Goal: Transaction & Acquisition: Purchase product/service

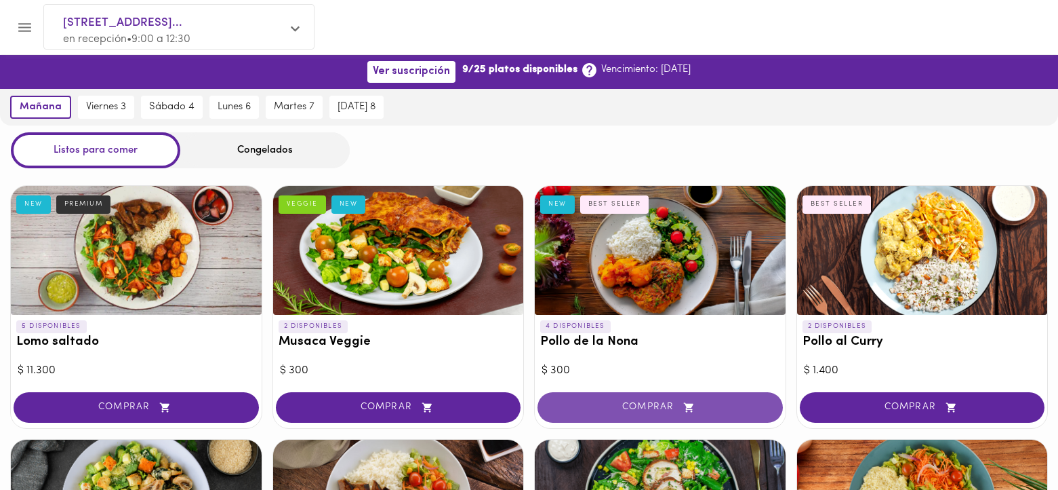
click at [650, 403] on span "COMPRAR" at bounding box center [661, 407] width 212 height 12
click at [650, 403] on div at bounding box center [529, 245] width 1058 height 490
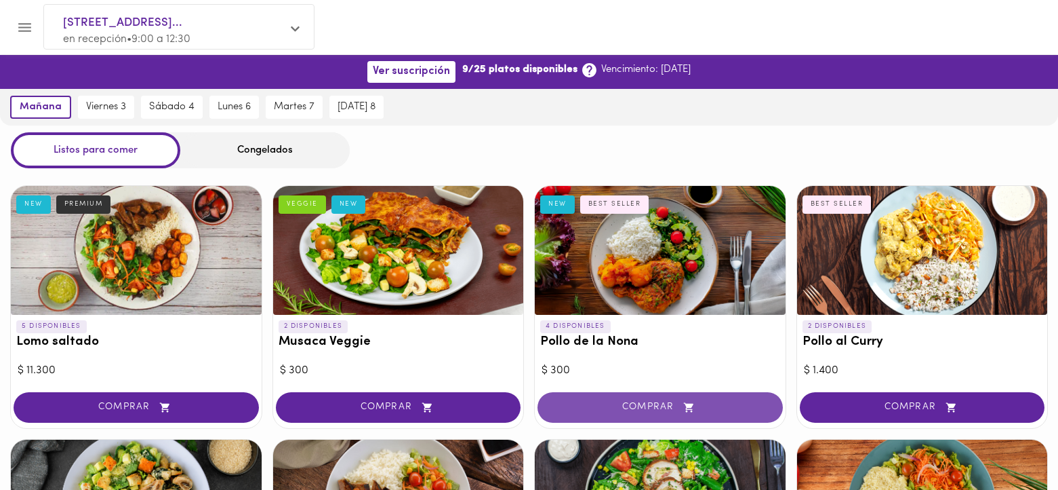
click at [650, 403] on div at bounding box center [529, 245] width 1058 height 490
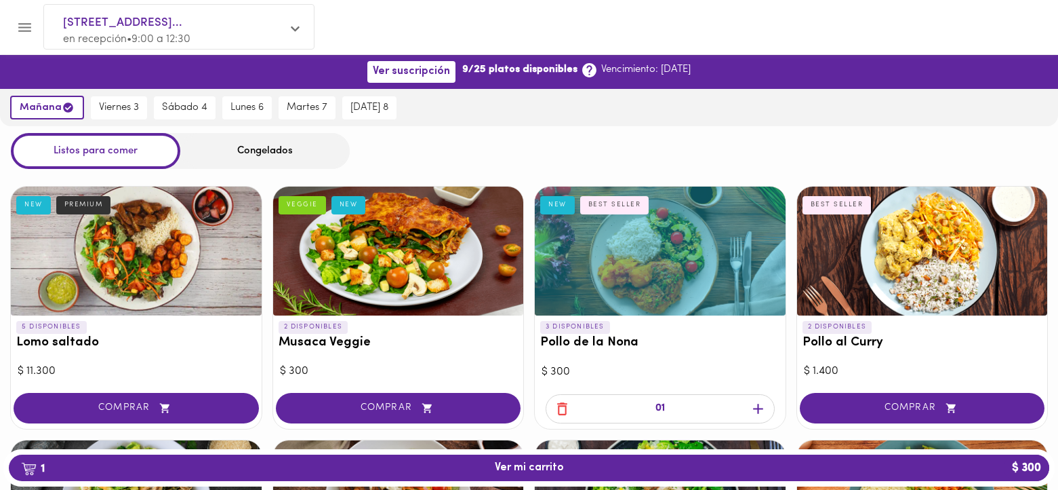
click at [639, 283] on div at bounding box center [660, 250] width 251 height 129
click at [659, 400] on div at bounding box center [529, 245] width 1058 height 490
click at [660, 405] on p "01" at bounding box center [660, 409] width 9 height 16
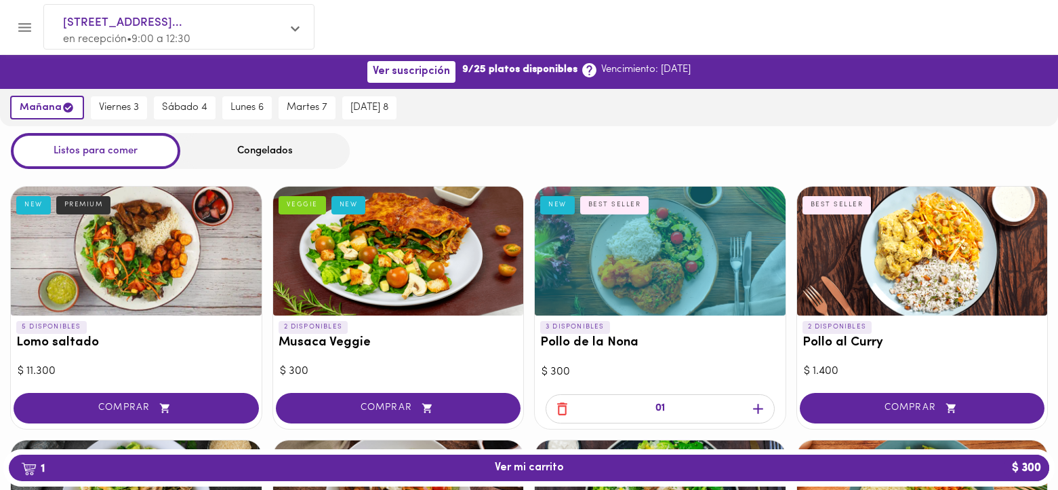
click at [660, 405] on p "01" at bounding box center [660, 409] width 9 height 16
click at [657, 405] on p "01" at bounding box center [660, 409] width 9 height 16
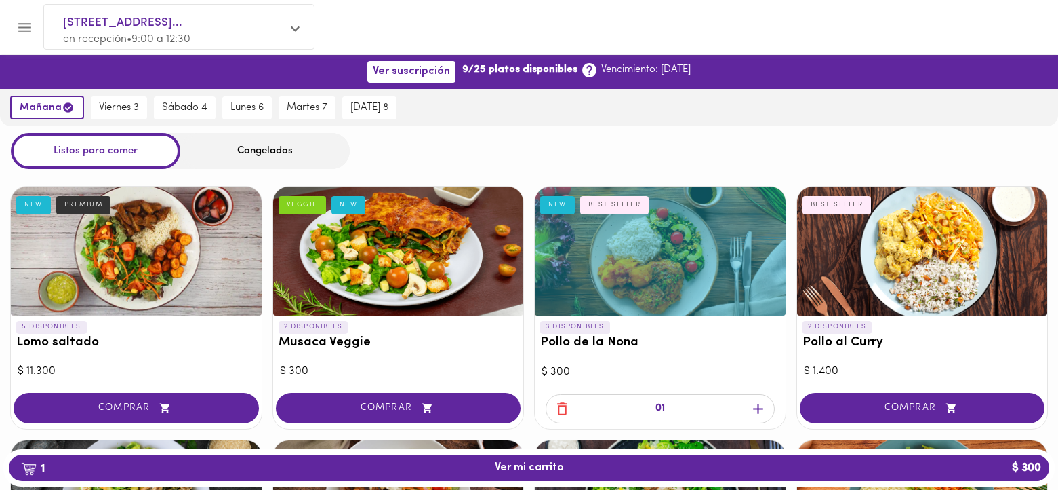
click at [657, 405] on p "01" at bounding box center [660, 409] width 9 height 16
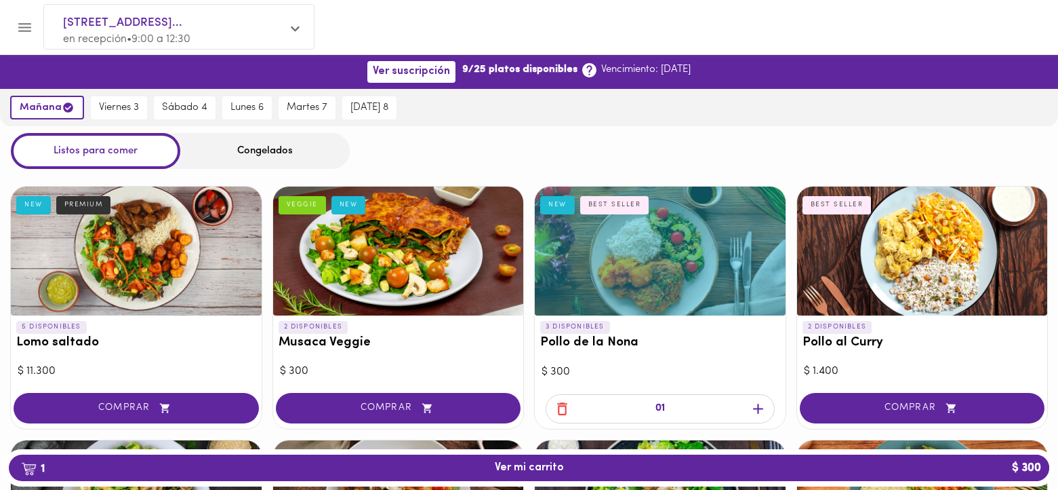
click at [657, 405] on p "01" at bounding box center [660, 409] width 9 height 16
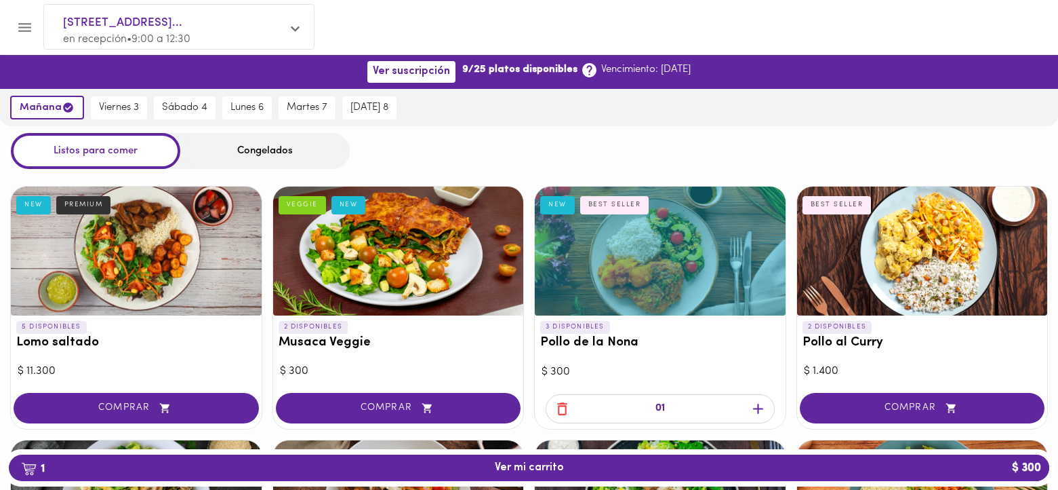
click at [657, 405] on p "01" at bounding box center [660, 409] width 9 height 16
click at [654, 410] on div "01" at bounding box center [660, 408] width 229 height 29
click at [654, 407] on div "01" at bounding box center [660, 408] width 229 height 29
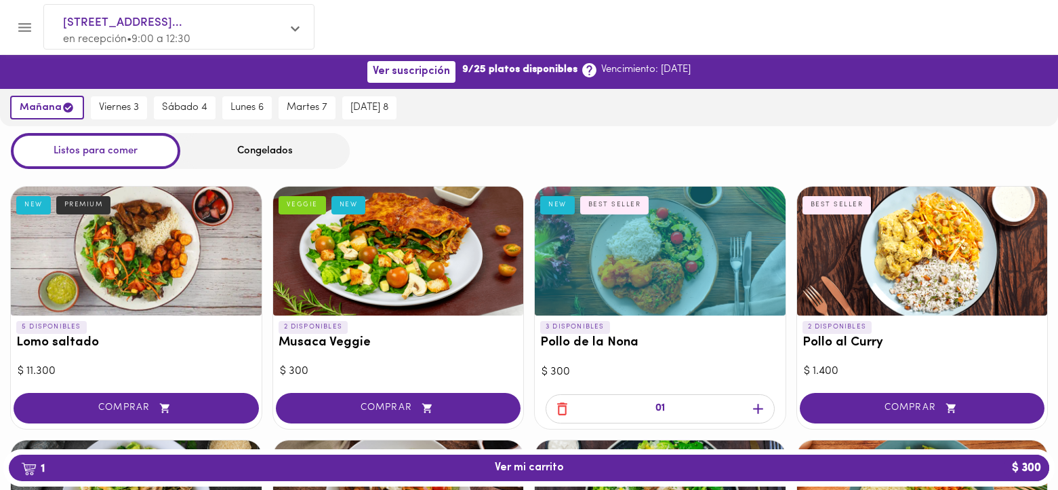
click at [654, 407] on div "01" at bounding box center [660, 408] width 229 height 29
click at [661, 270] on div at bounding box center [660, 250] width 251 height 129
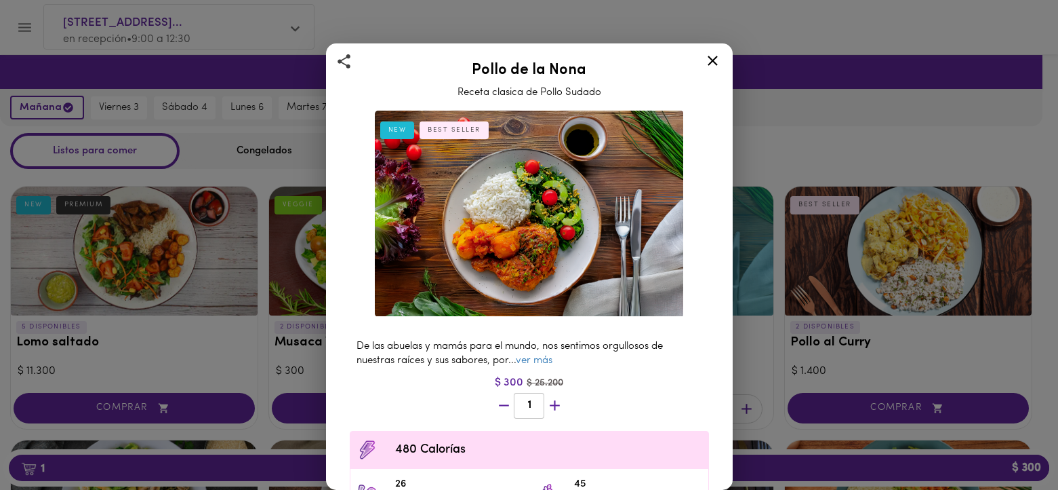
click at [667, 405] on div at bounding box center [529, 245] width 1058 height 490
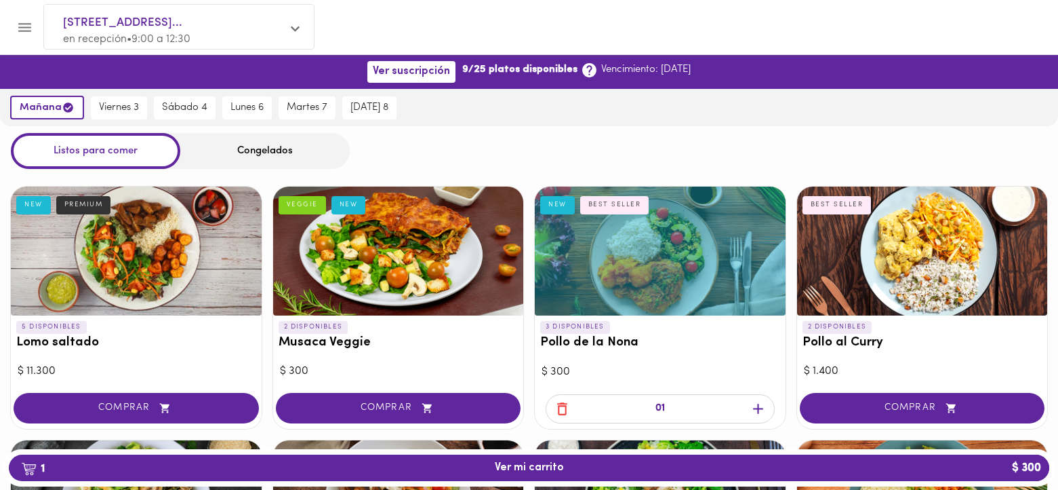
click at [667, 405] on div "01" at bounding box center [660, 408] width 229 height 29
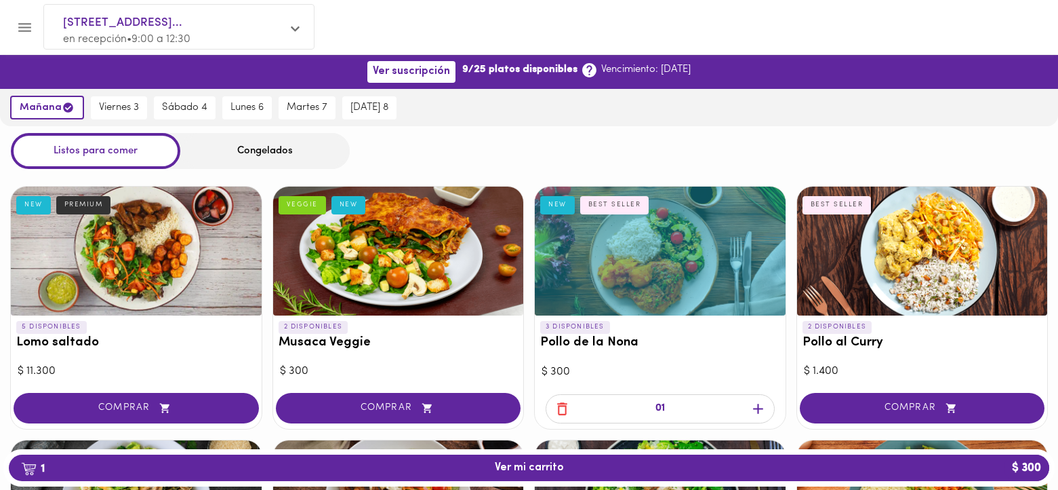
click at [667, 405] on div "01" at bounding box center [660, 408] width 229 height 29
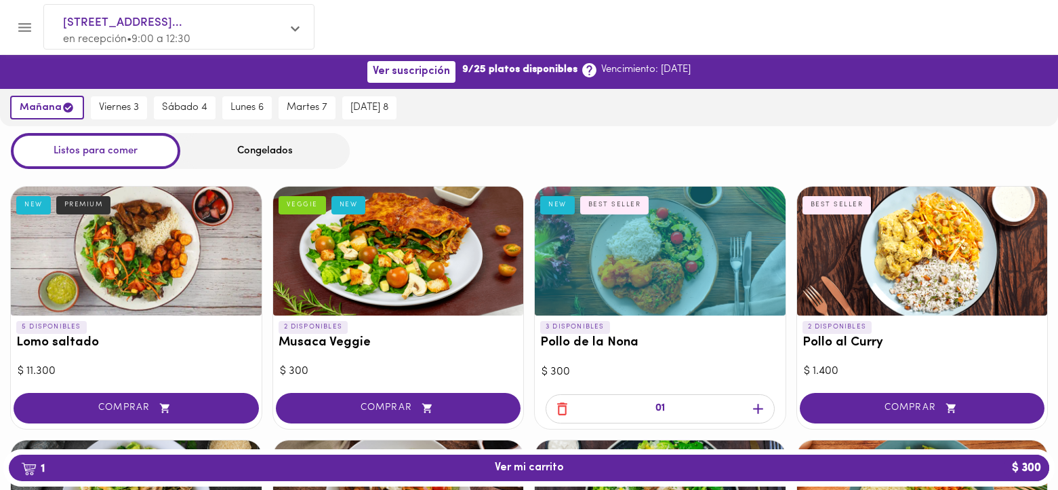
click at [667, 405] on div "01" at bounding box center [660, 408] width 229 height 29
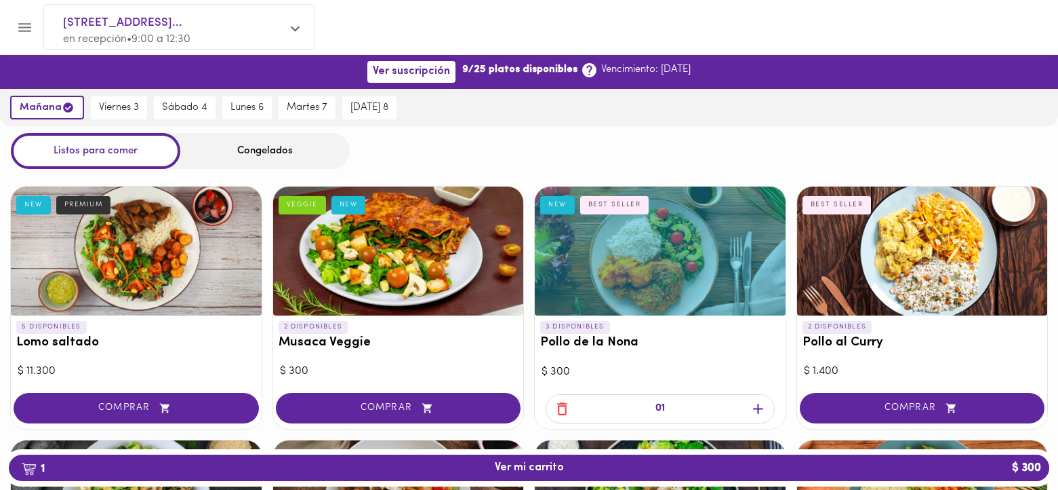
click at [667, 405] on div "01" at bounding box center [660, 408] width 229 height 29
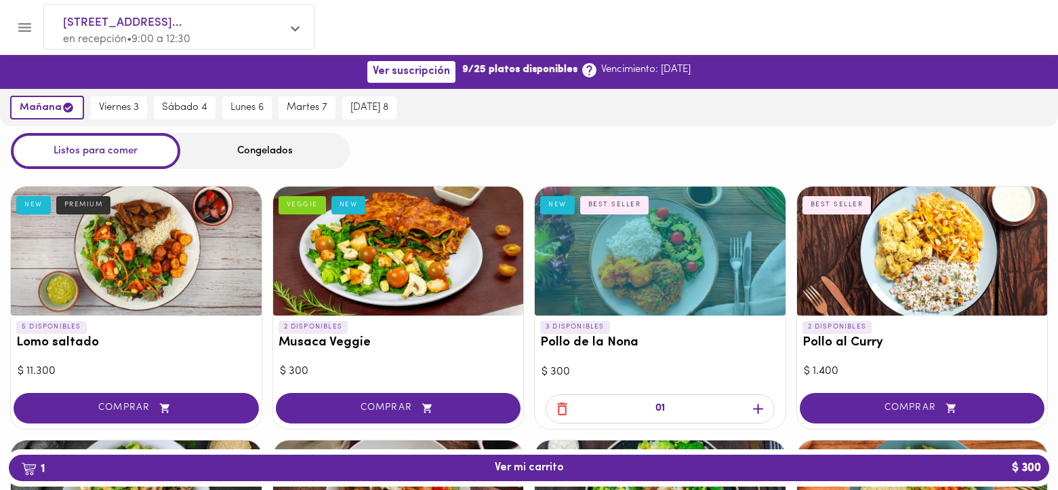
click at [667, 405] on div "01" at bounding box center [660, 408] width 229 height 29
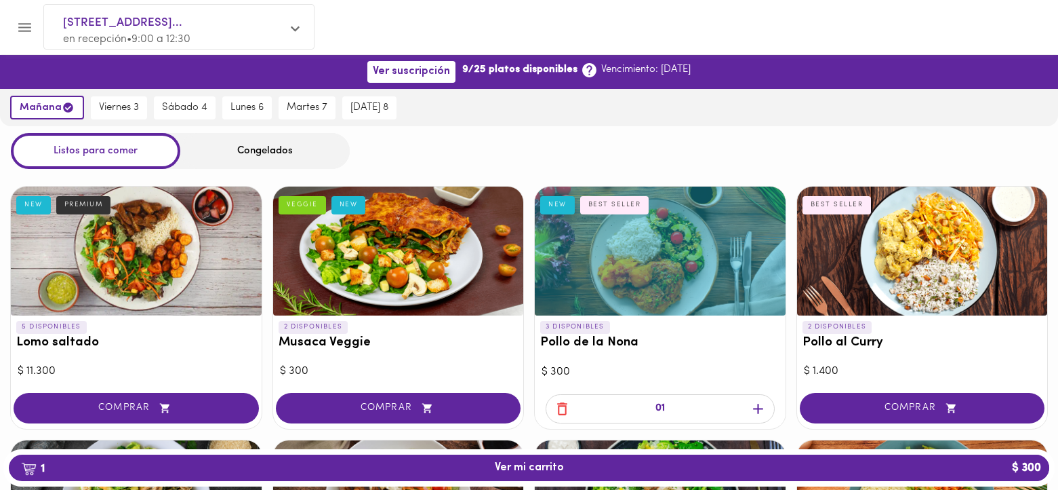
click at [667, 405] on div "01" at bounding box center [660, 408] width 229 height 29
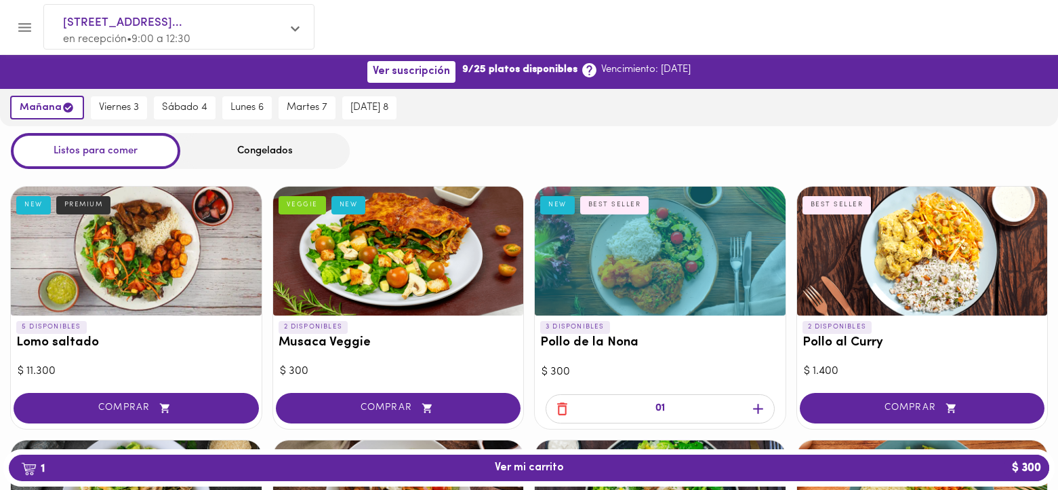
click at [667, 405] on div "01" at bounding box center [660, 408] width 229 height 29
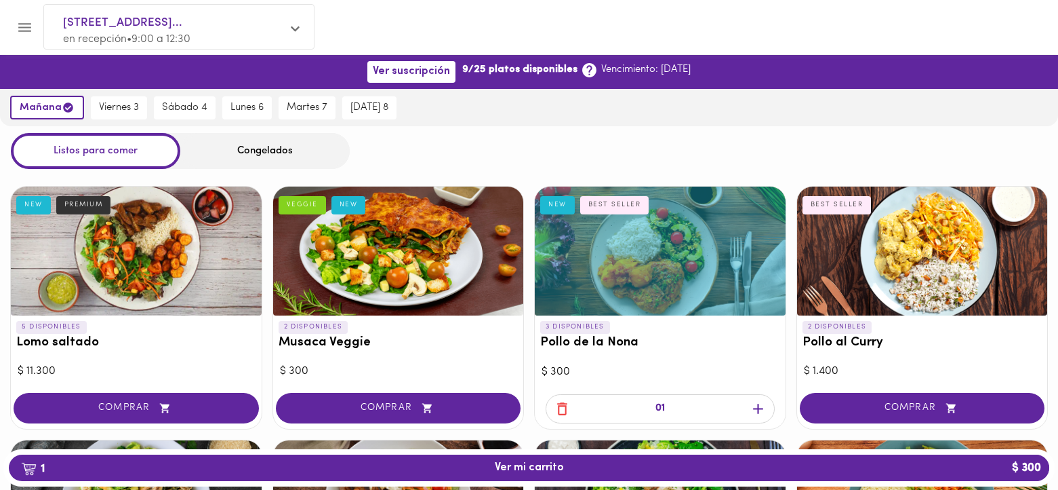
click at [667, 405] on div "01" at bounding box center [660, 408] width 229 height 29
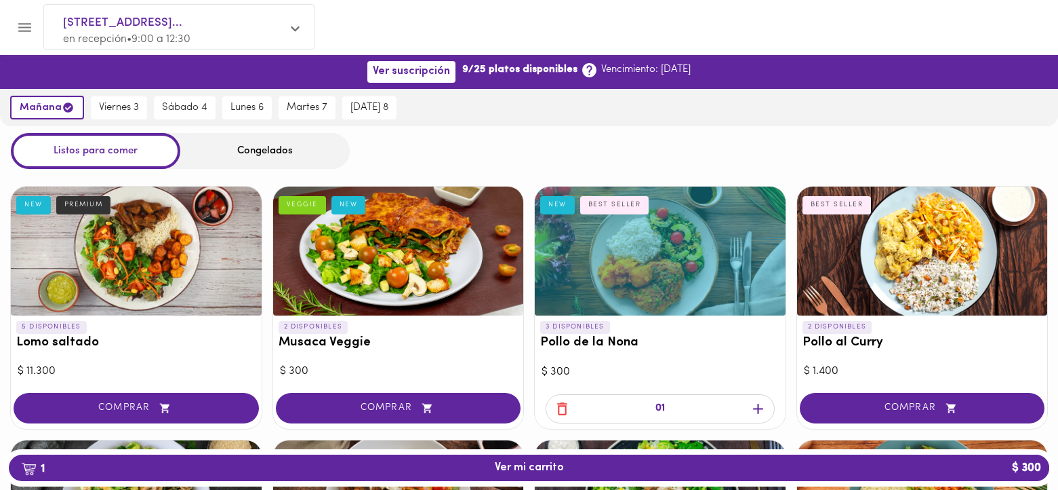
click at [667, 405] on div "01" at bounding box center [660, 408] width 229 height 29
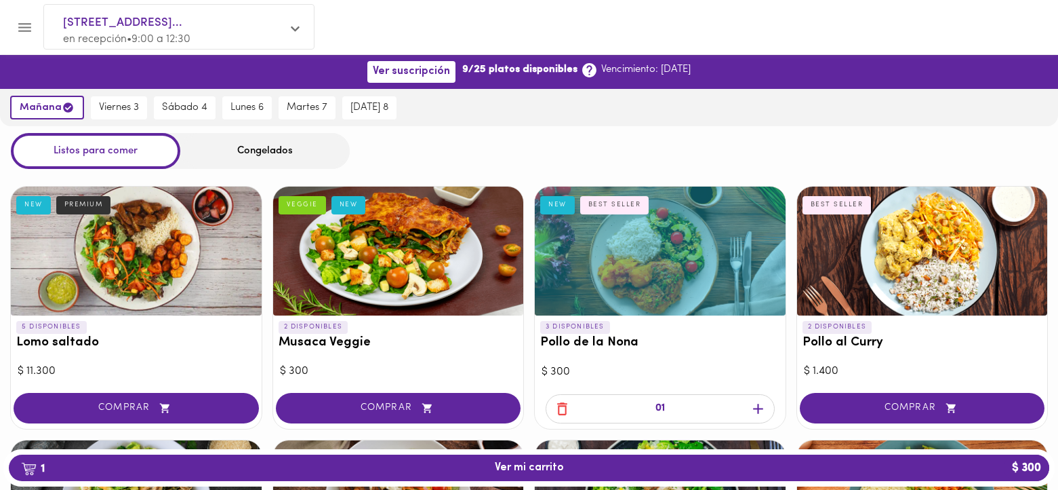
click at [667, 405] on div "01" at bounding box center [660, 408] width 229 height 29
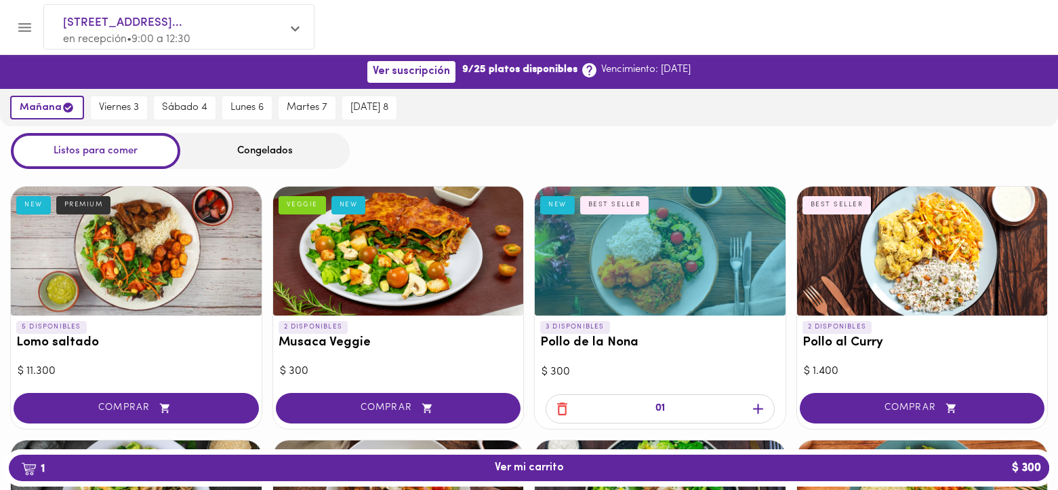
click at [667, 405] on div "01" at bounding box center [660, 408] width 229 height 29
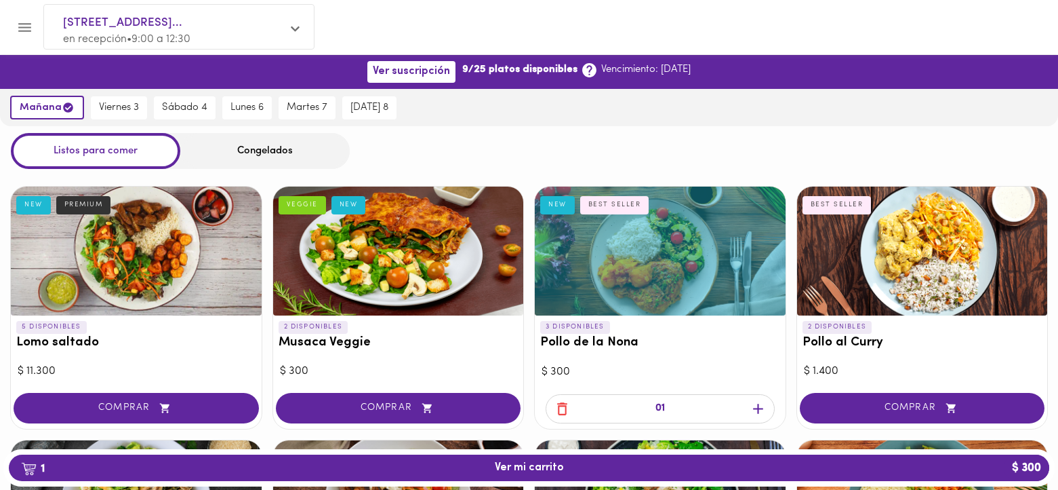
click at [667, 405] on div "01" at bounding box center [660, 408] width 229 height 29
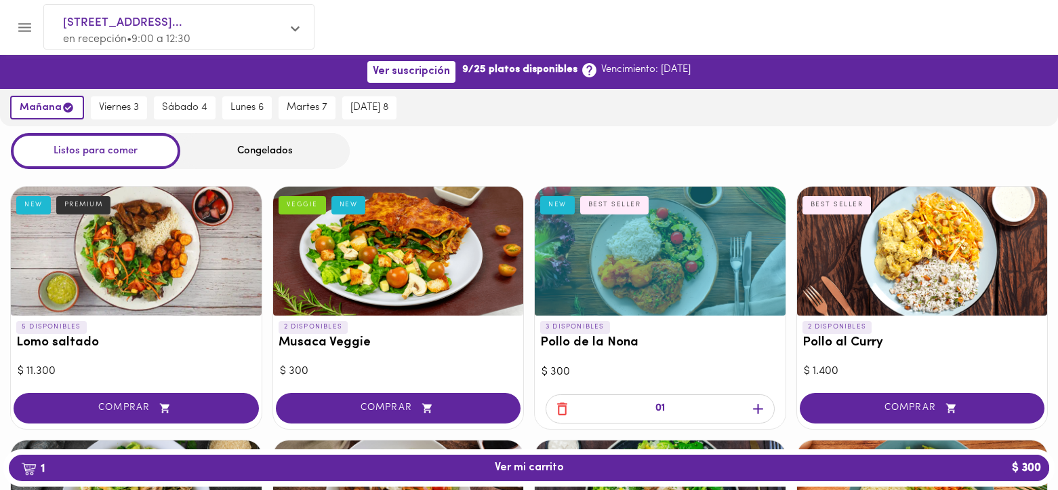
click at [667, 405] on div "01" at bounding box center [660, 408] width 229 height 29
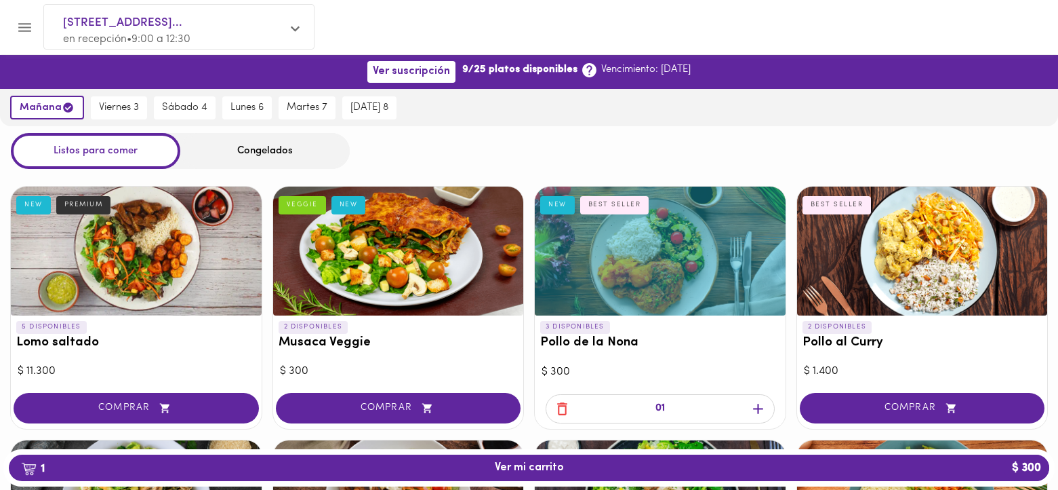
click at [667, 405] on div "01" at bounding box center [660, 408] width 229 height 29
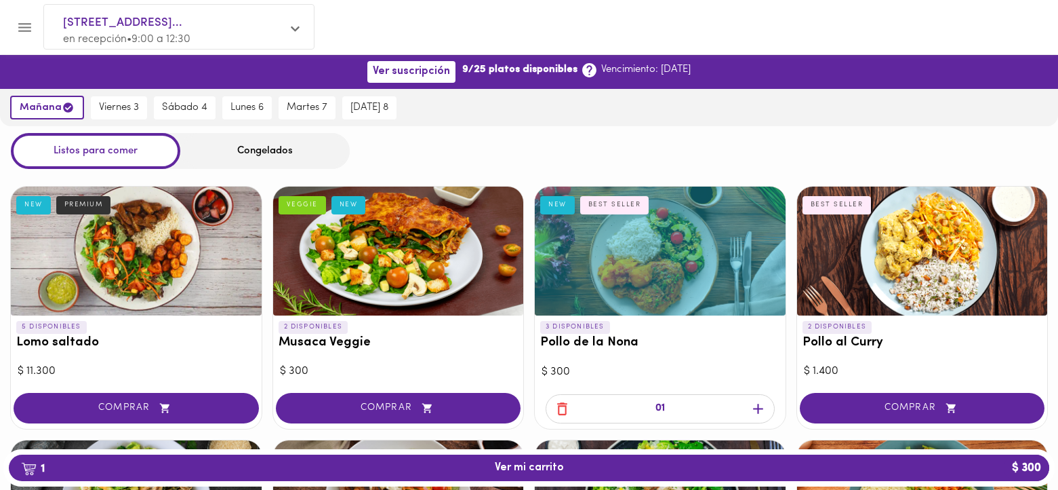
click at [667, 405] on div "01" at bounding box center [660, 408] width 229 height 29
click at [667, 401] on div "01" at bounding box center [660, 408] width 229 height 29
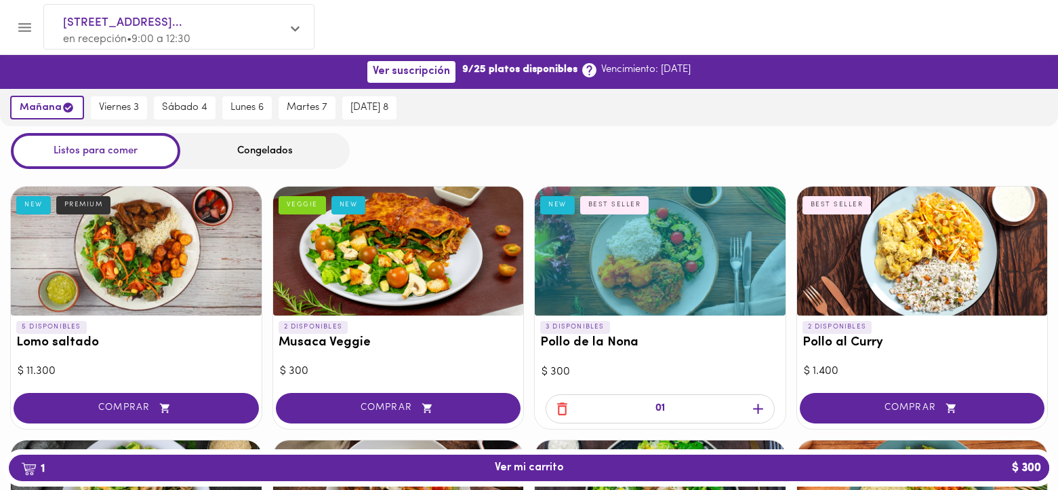
click at [661, 404] on div at bounding box center [529, 245] width 1058 height 490
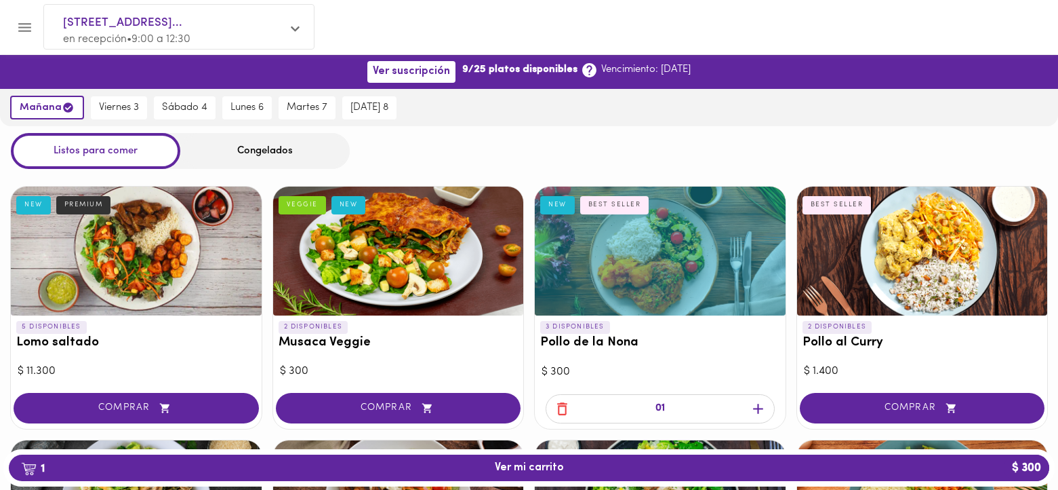
click at [661, 404] on div at bounding box center [529, 245] width 1058 height 490
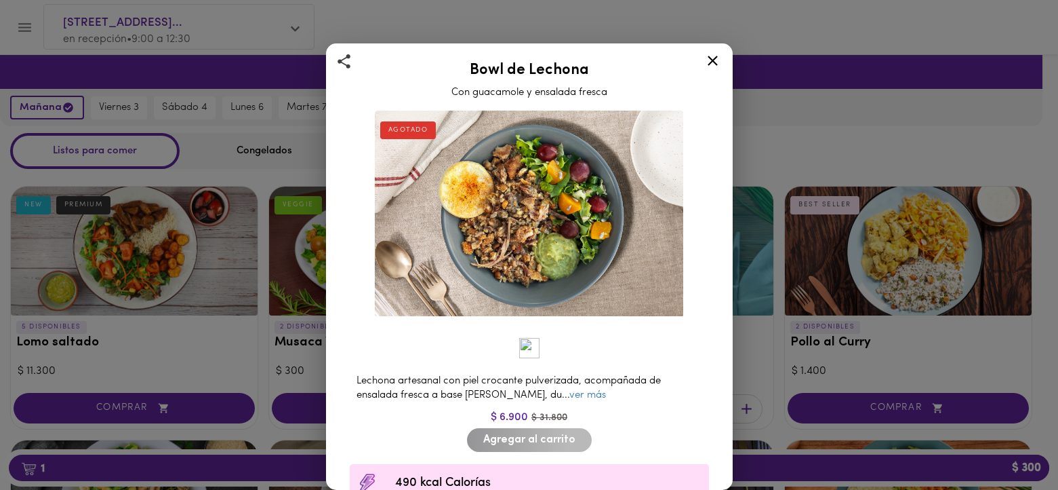
click at [661, 404] on div at bounding box center [529, 245] width 1058 height 490
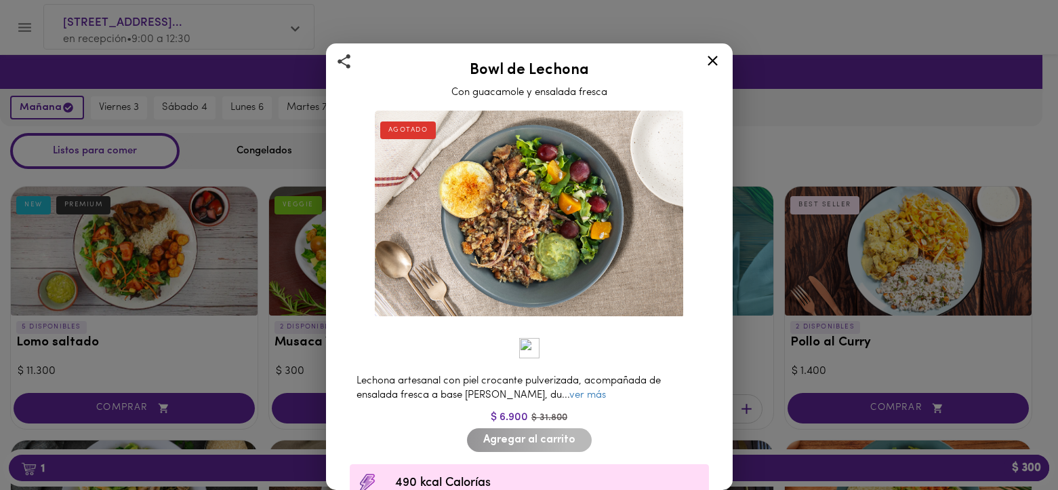
click at [661, 404] on div at bounding box center [529, 245] width 1058 height 490
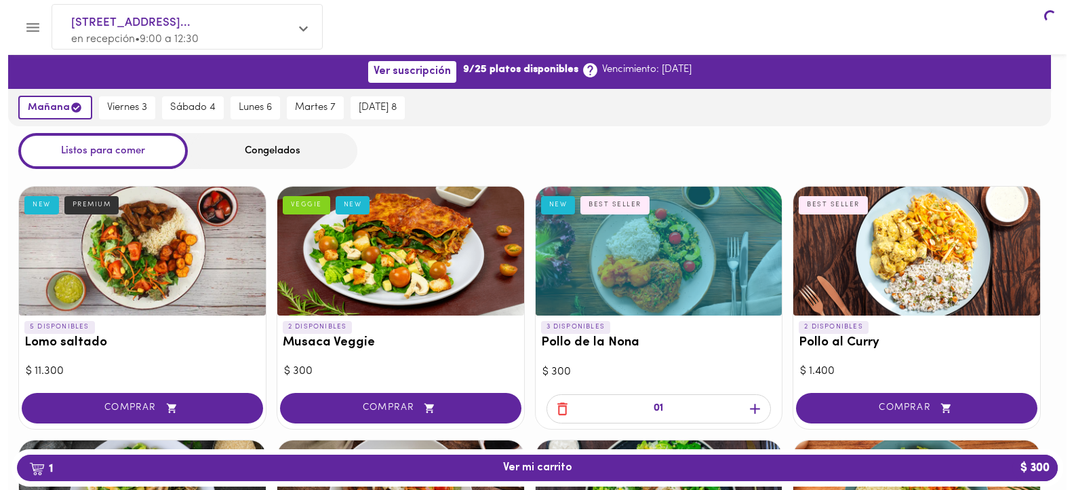
scroll to position [572, 0]
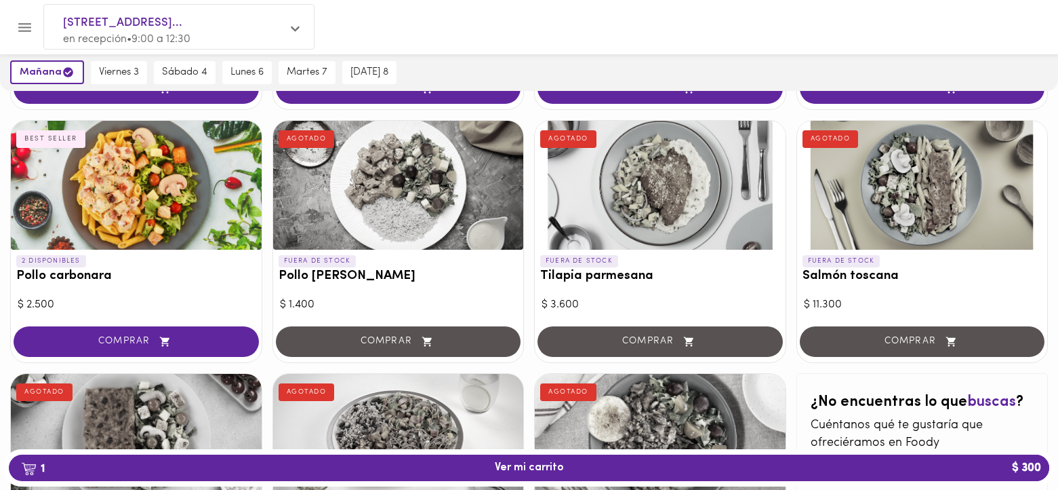
click at [661, 404] on div at bounding box center [660, 438] width 251 height 129
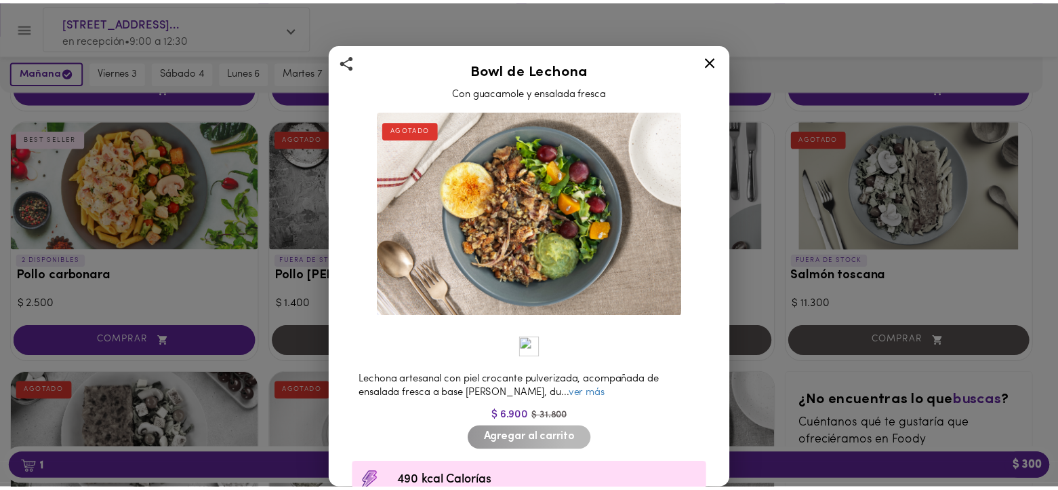
scroll to position [572, 0]
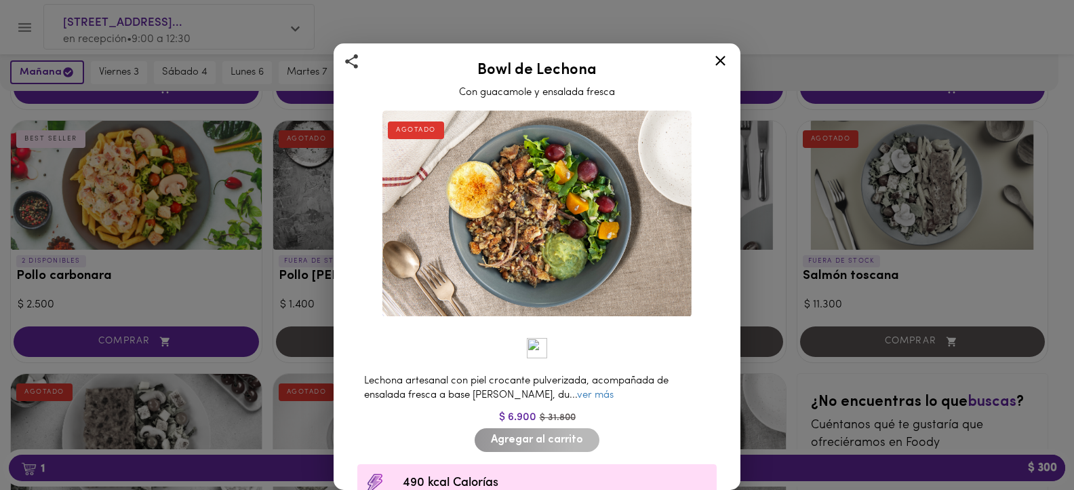
click at [719, 58] on icon at bounding box center [720, 60] width 17 height 17
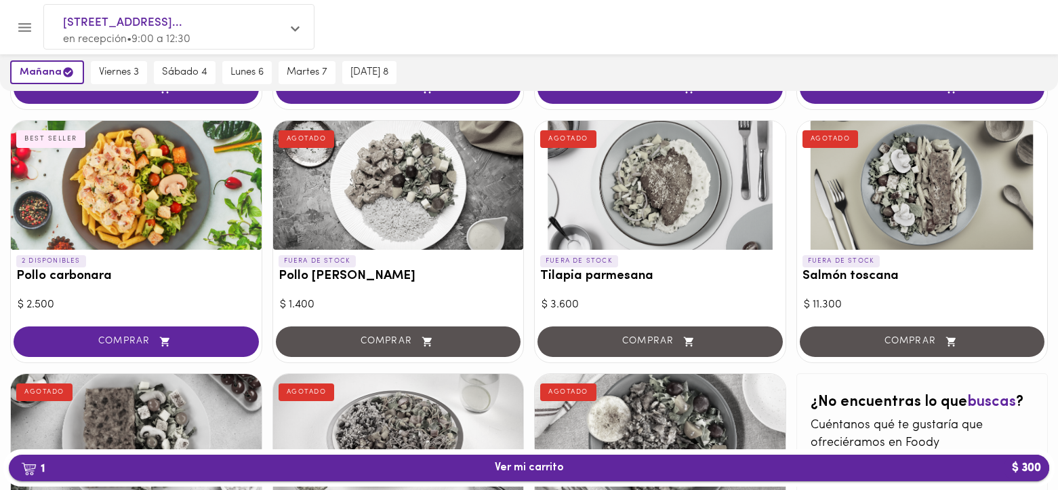
click at [516, 469] on span "1 Ver mi carrito $ 300" at bounding box center [529, 467] width 69 height 13
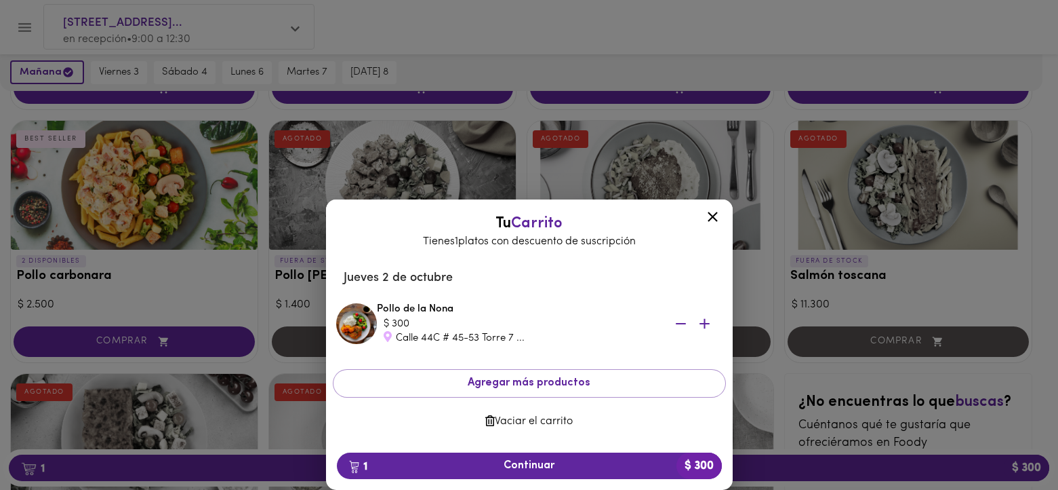
click at [519, 467] on div at bounding box center [529, 245] width 1058 height 490
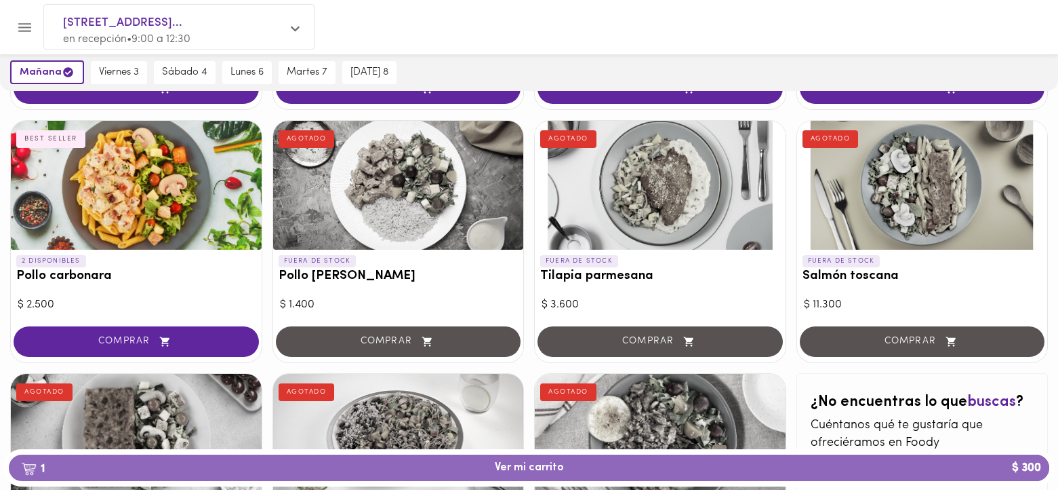
click at [519, 467] on span "1 Ver mi carrito $ 300" at bounding box center [529, 467] width 69 height 13
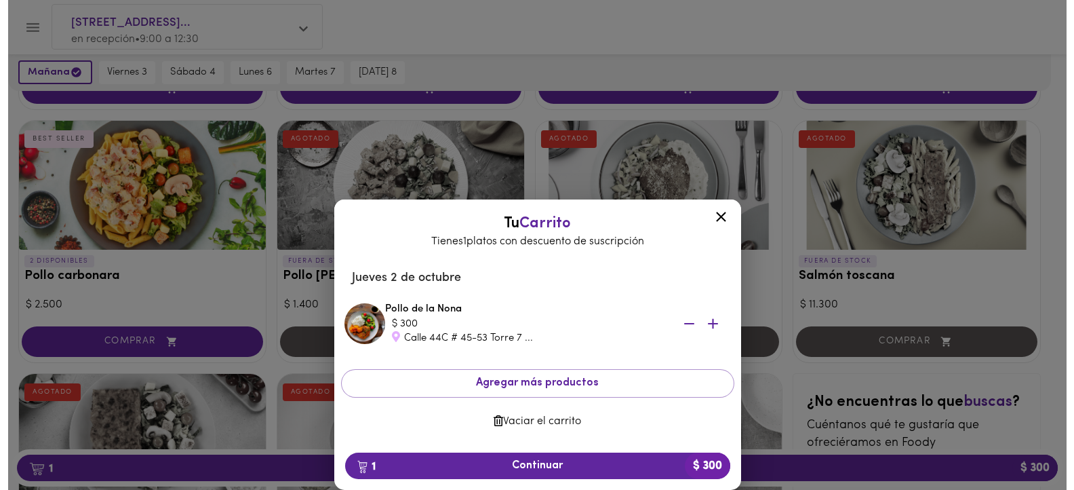
scroll to position [102, 0]
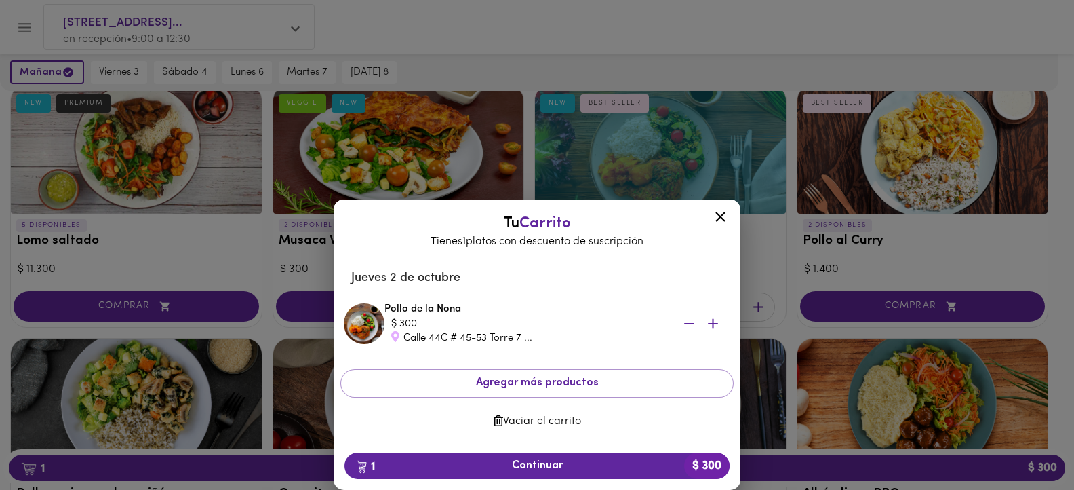
click at [561, 306] on div "Pollo de la Nona $ 300 Calle 44C # 45-53 Torre 7 ..." at bounding box center [557, 323] width 346 height 43
click at [722, 220] on icon at bounding box center [720, 216] width 17 height 17
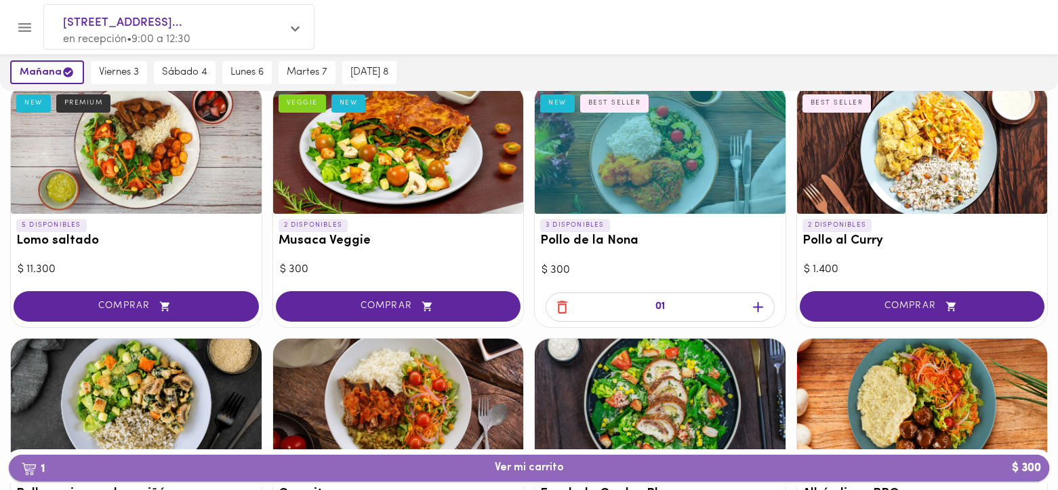
click at [547, 464] on span "1 Ver mi carrito $ 300" at bounding box center [529, 467] width 69 height 13
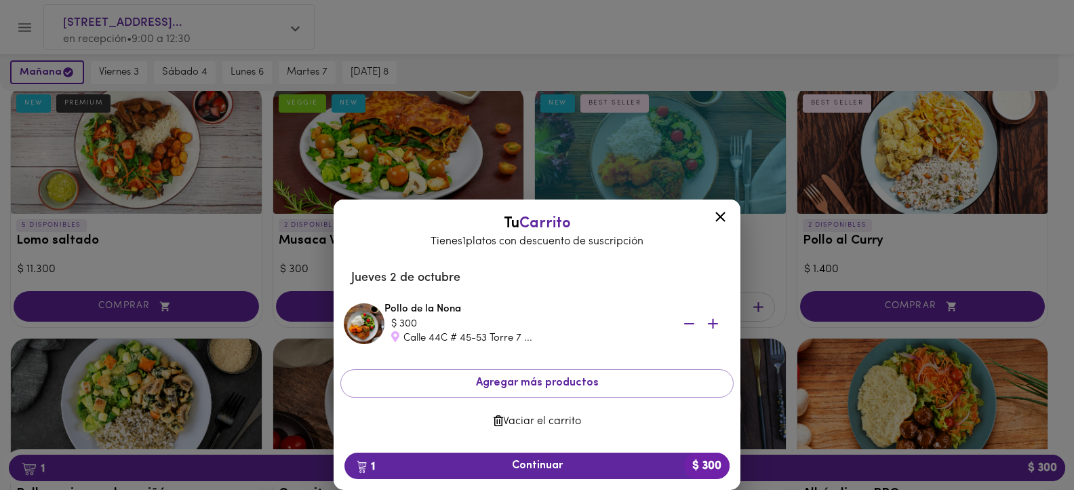
click at [721, 217] on icon at bounding box center [720, 217] width 10 height 10
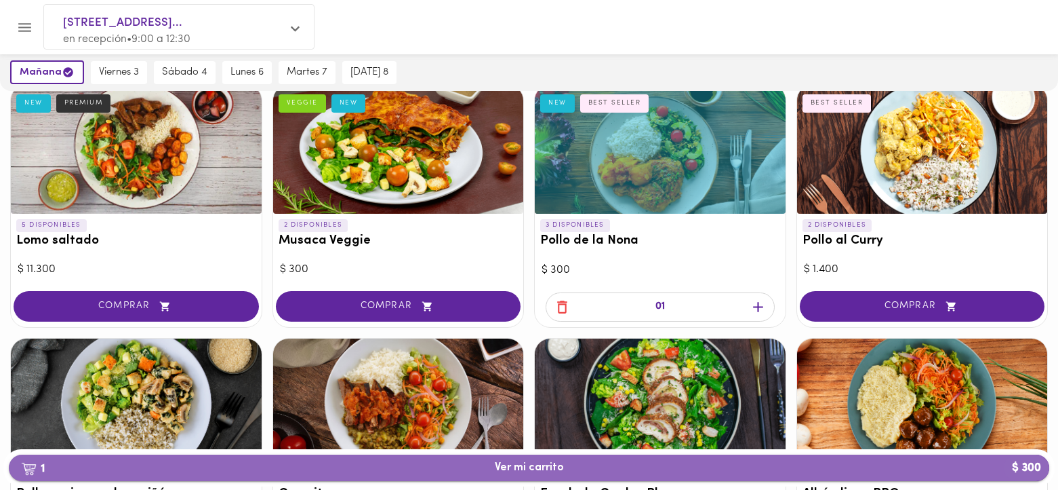
click at [539, 467] on span "1 Ver mi carrito $ 300" at bounding box center [529, 467] width 69 height 13
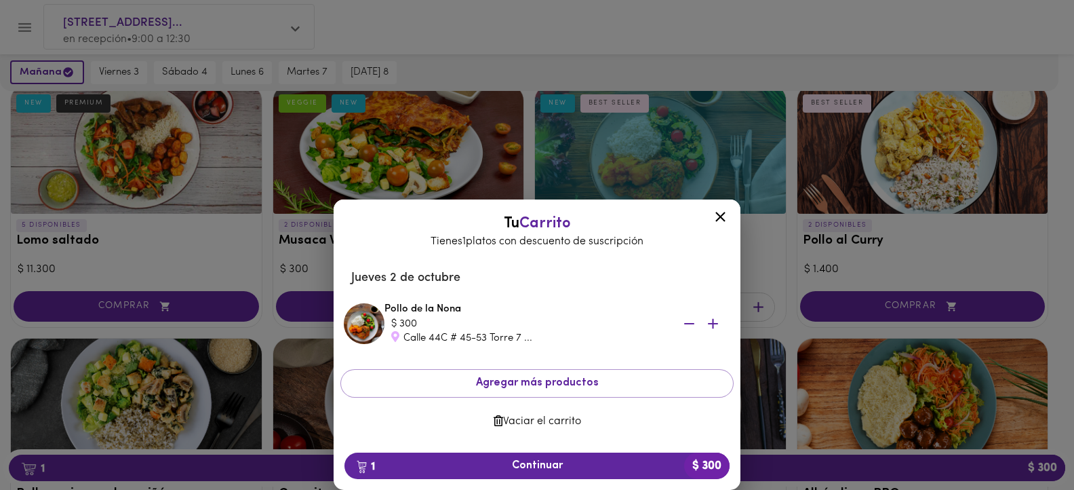
click at [691, 320] on icon "button" at bounding box center [689, 323] width 17 height 17
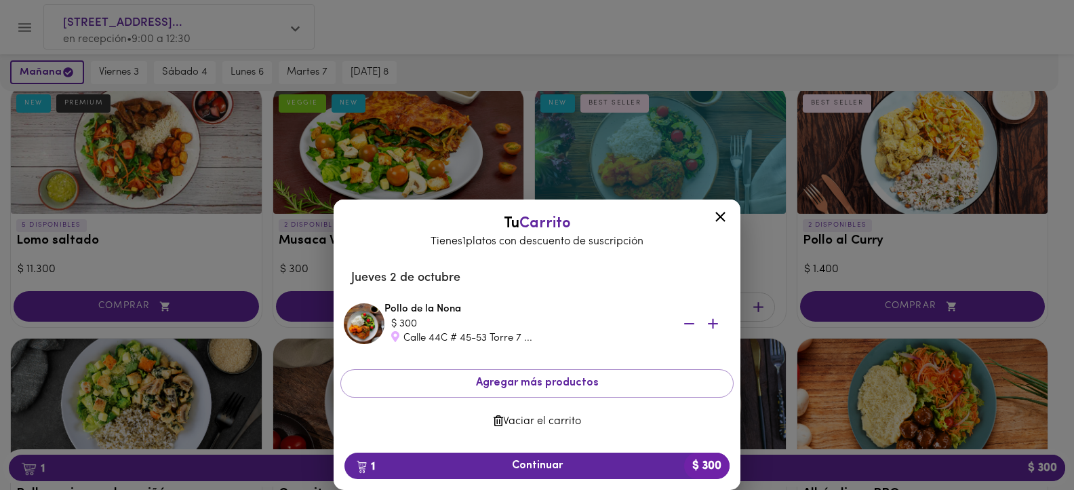
click at [691, 320] on icon "button" at bounding box center [689, 323] width 17 height 17
click at [691, 320] on div "Pollo de la Nona $ 300 Calle 44C # 45-53 Torre 7 ..." at bounding box center [557, 323] width 346 height 43
click at [557, 418] on span "Vaciar el carrito" at bounding box center [537, 421] width 372 height 13
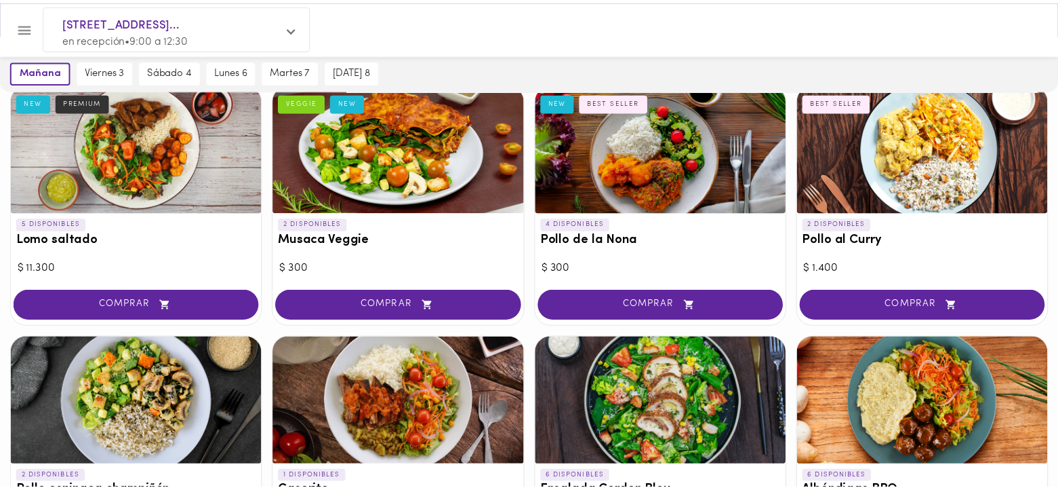
scroll to position [101, 0]
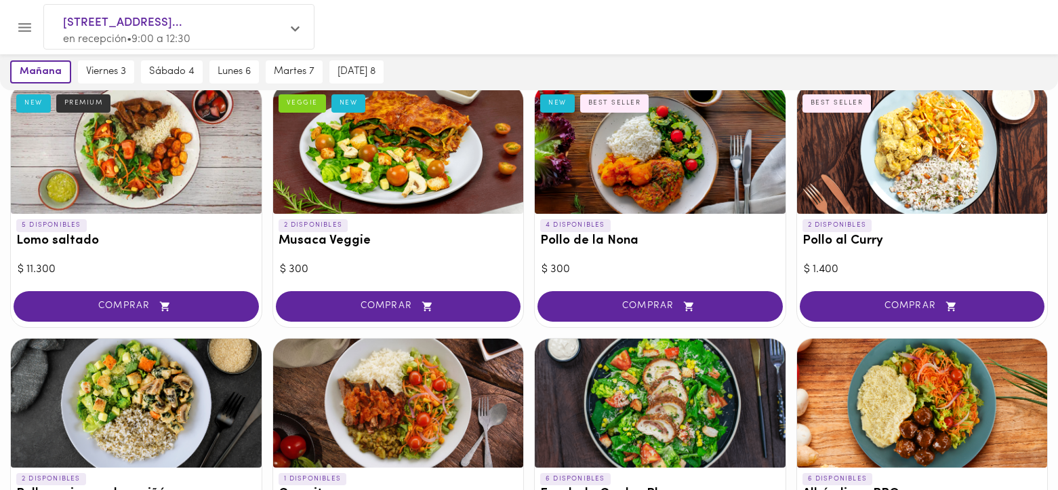
click at [557, 418] on div at bounding box center [660, 402] width 251 height 129
click at [557, 418] on div at bounding box center [529, 245] width 1058 height 490
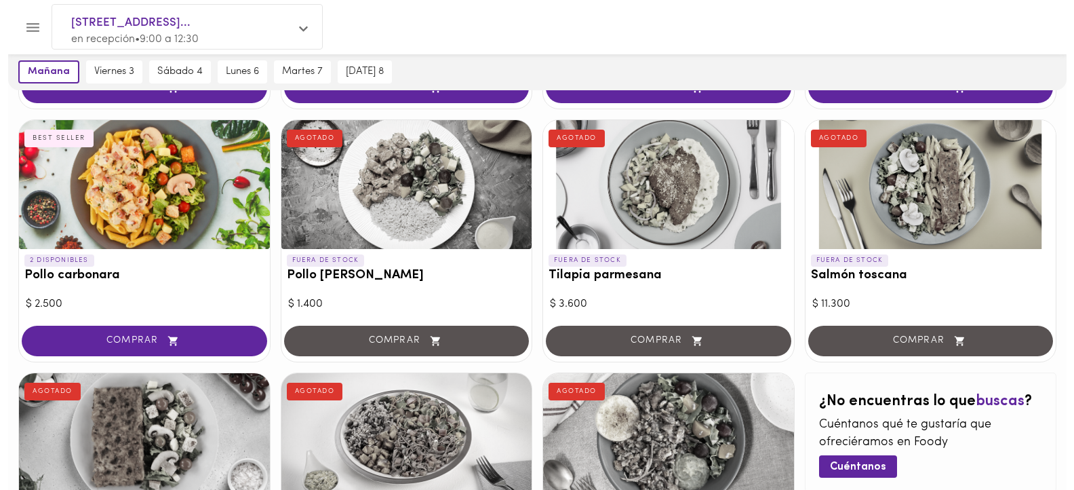
scroll to position [471, 0]
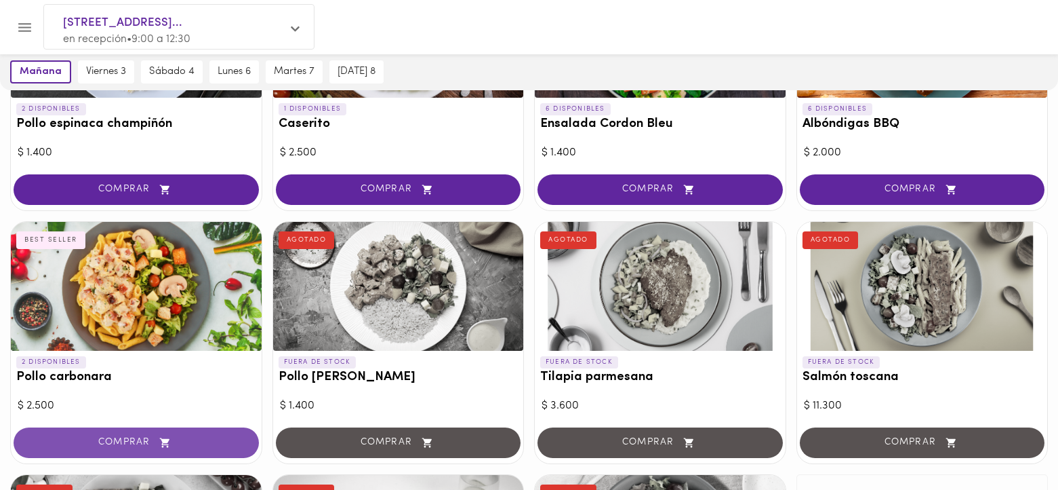
click at [104, 439] on span "COMPRAR" at bounding box center [137, 443] width 212 height 12
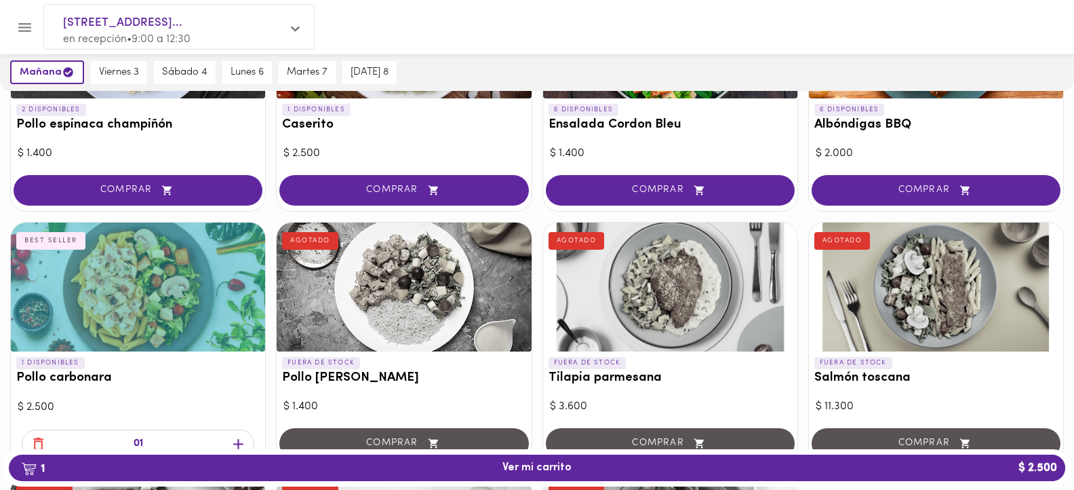
scroll to position [471, 0]
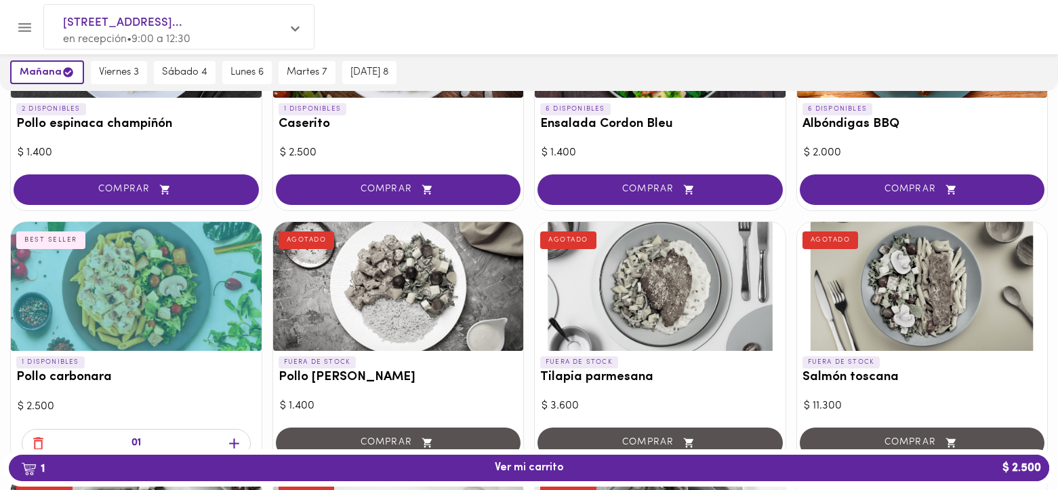
click at [536, 471] on span "1 Ver mi carrito $ 2.500" at bounding box center [529, 467] width 69 height 13
click at [536, 466] on div at bounding box center [529, 245] width 1058 height 490
click at [536, 466] on span "1 Ver mi carrito $ 2.500" at bounding box center [529, 467] width 69 height 13
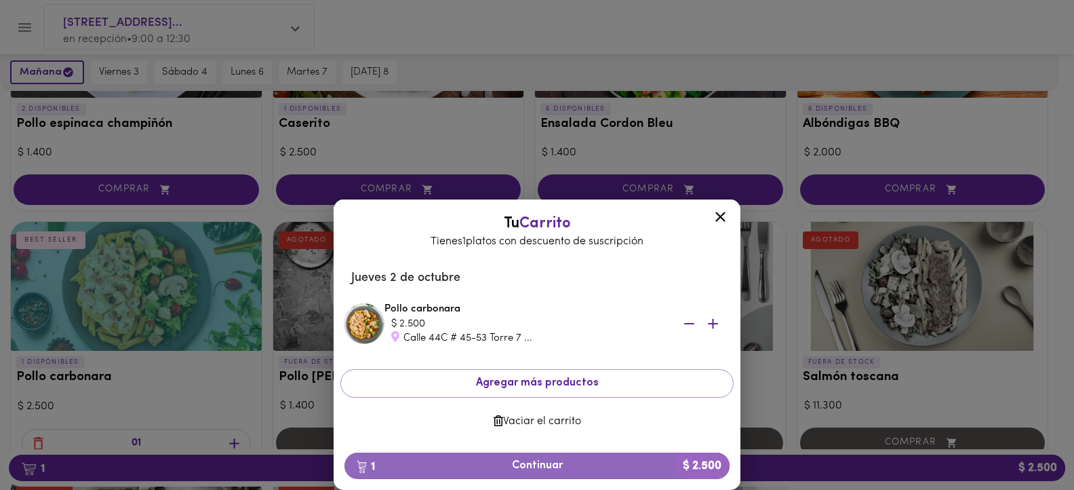
click at [536, 466] on span "1 Continuar $ 2.500" at bounding box center [536, 465] width 363 height 13
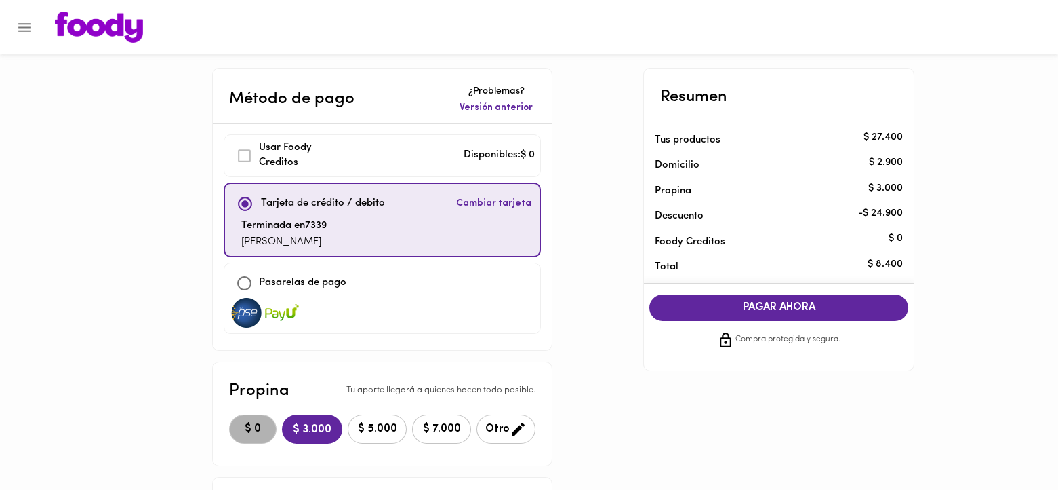
click at [250, 429] on span "$ 0" at bounding box center [253, 428] width 30 height 13
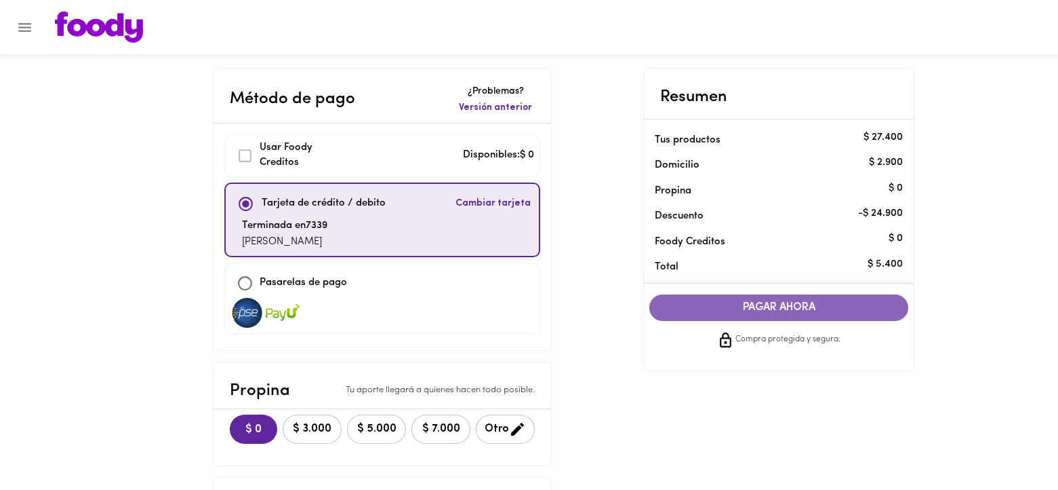
click at [764, 306] on span "PAGAR AHORA" at bounding box center [779, 307] width 232 height 13
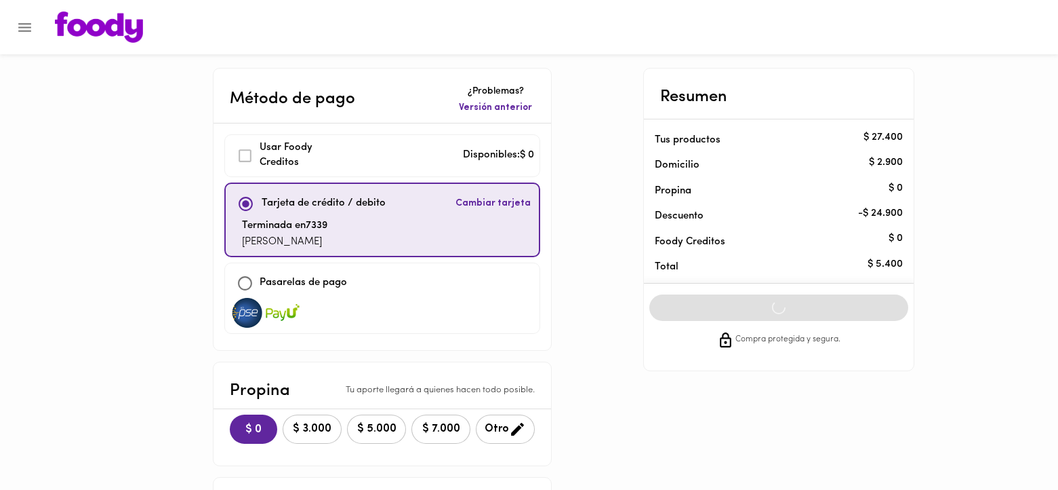
click at [764, 306] on div "PAGAR AHORA Compra protegida y segura." at bounding box center [779, 321] width 281 height 76
